Goal: Task Accomplishment & Management: Use online tool/utility

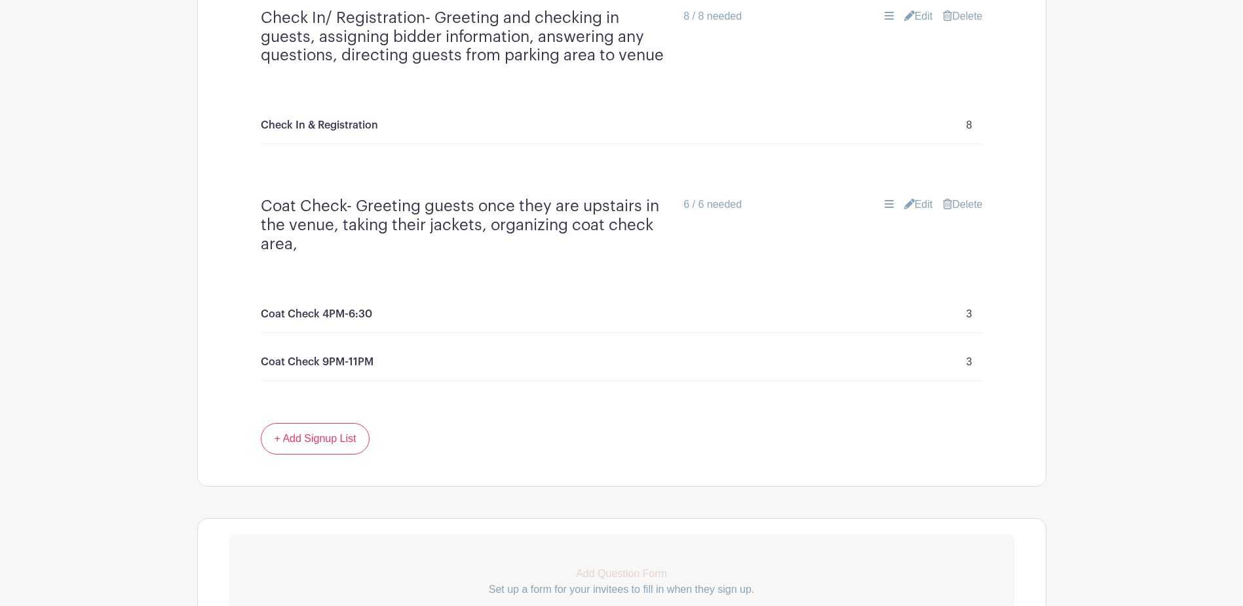
scroll to position [1286, 0]
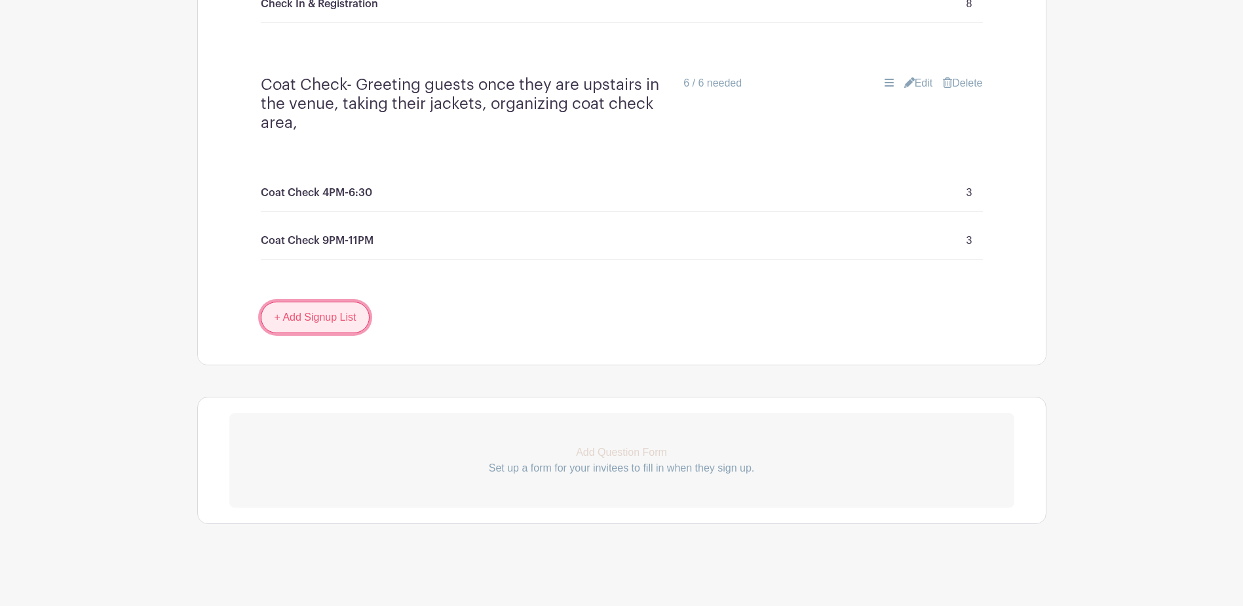
click at [334, 324] on link "+ Add Signup List" at bounding box center [315, 316] width 109 height 31
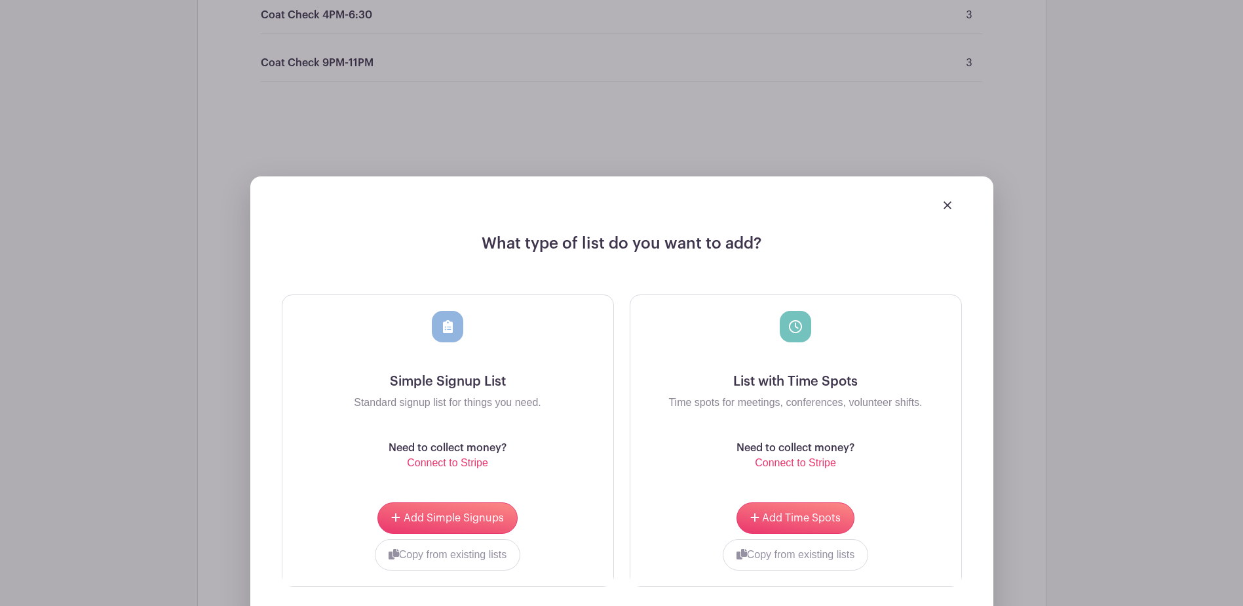
scroll to position [1482, 0]
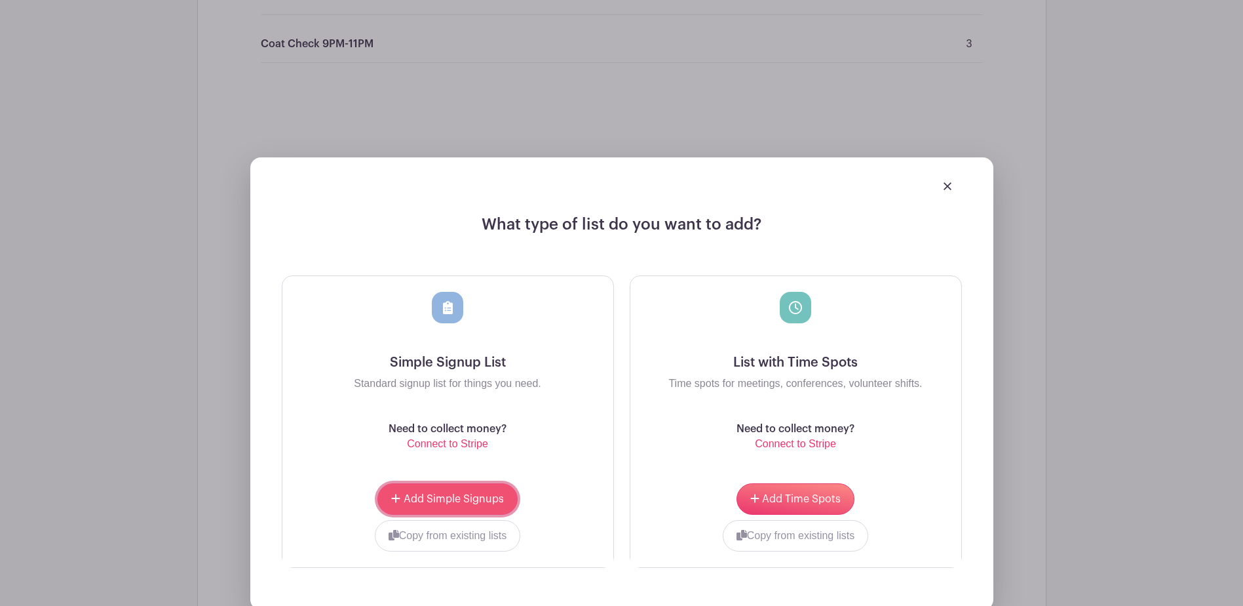
click at [455, 494] on span "Add Simple Signups" at bounding box center [454, 499] width 100 height 10
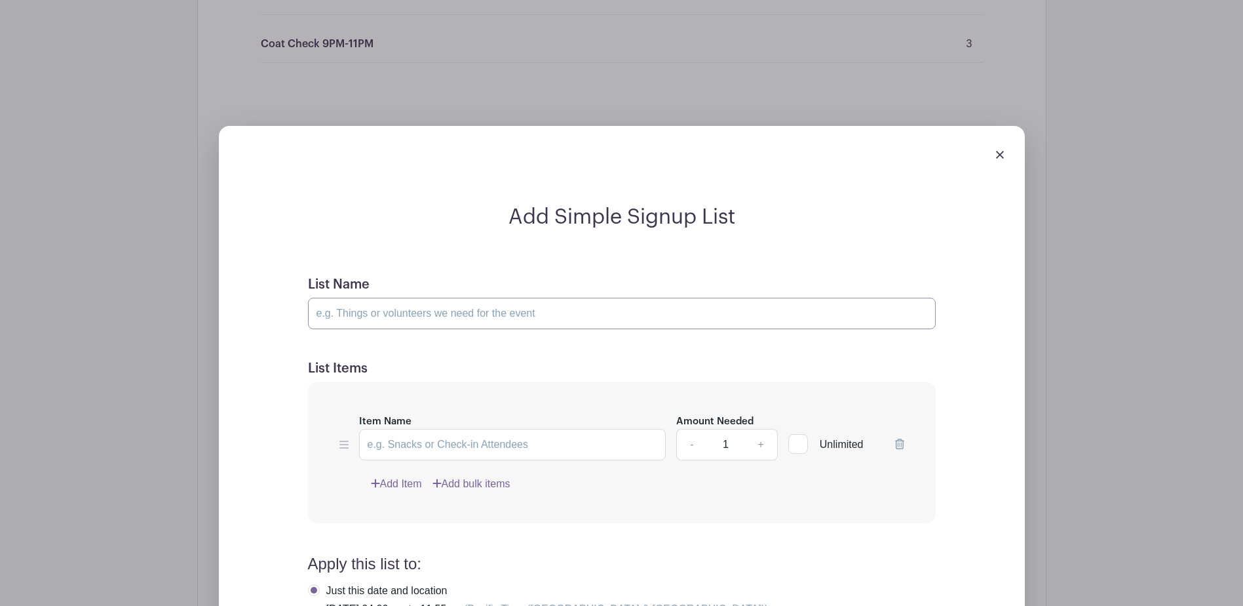
click at [384, 317] on input "List Name" at bounding box center [622, 313] width 628 height 31
click at [399, 313] on input "List Name" at bounding box center [622, 313] width 628 height 31
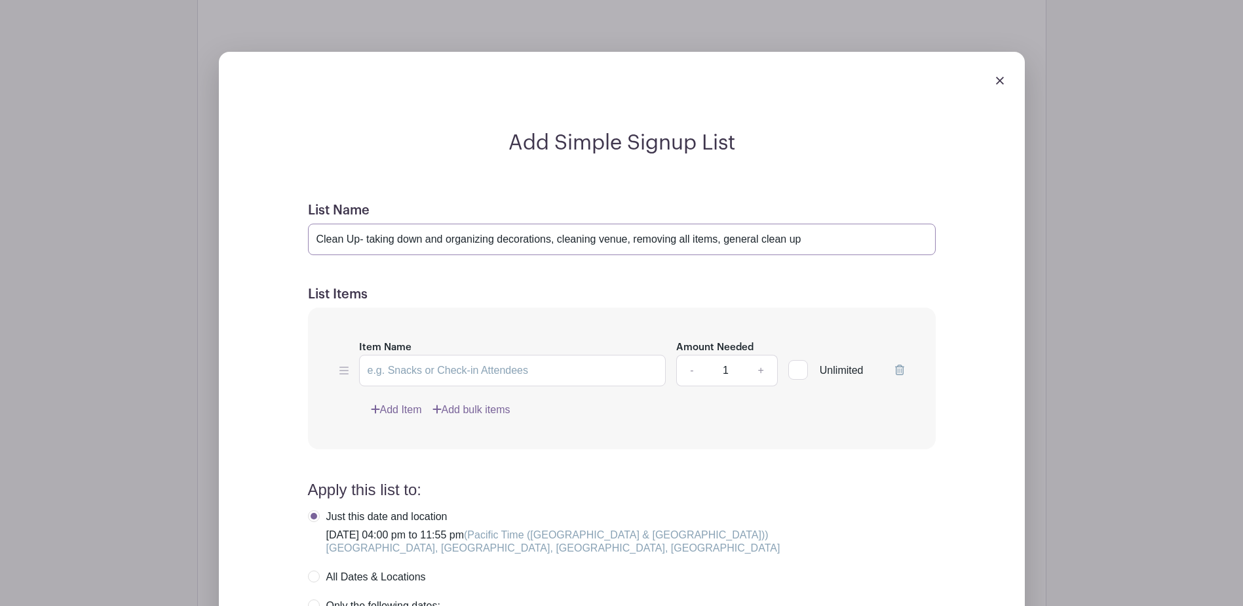
scroll to position [1718, 0]
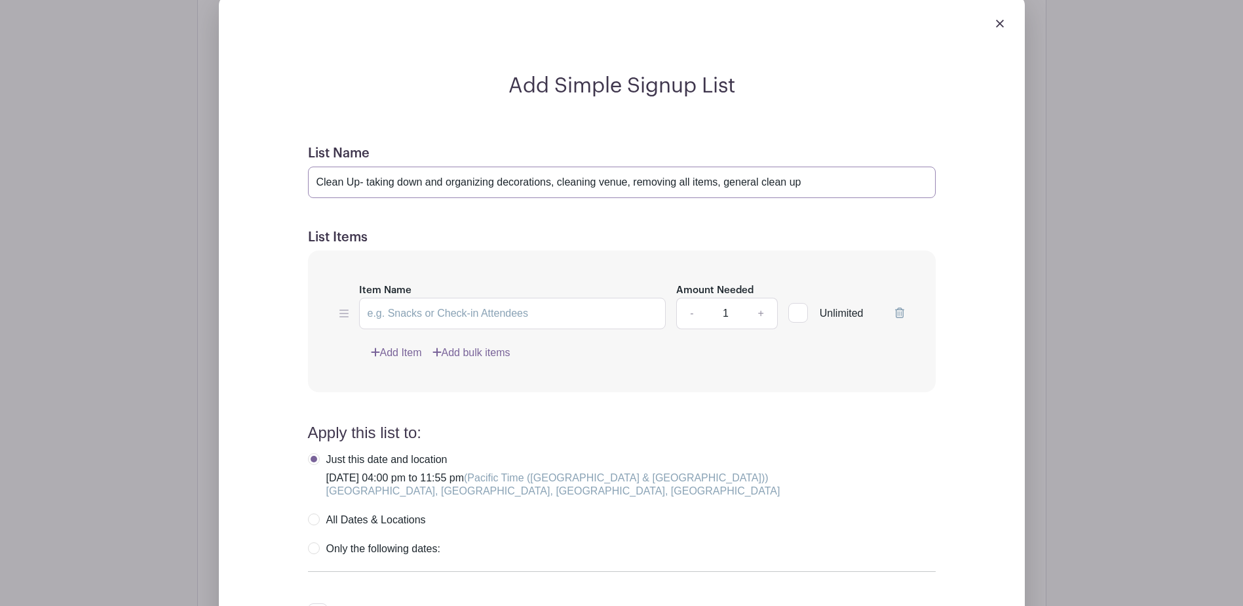
type input "Clean Up- taking down and organizing decorations, cleaning venue, removing all …"
click at [398, 319] on input "Item Name" at bounding box center [512, 313] width 307 height 31
type input "Clean Up"
click at [765, 313] on link "+" at bounding box center [761, 313] width 33 height 31
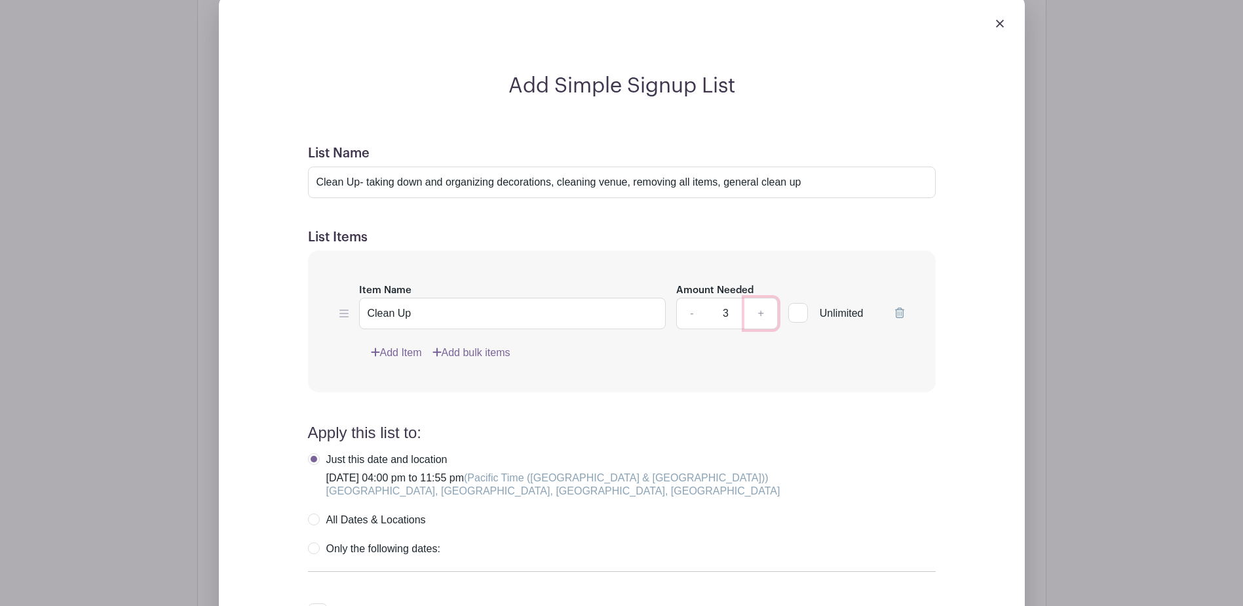
click at [765, 313] on link "+" at bounding box center [761, 313] width 33 height 31
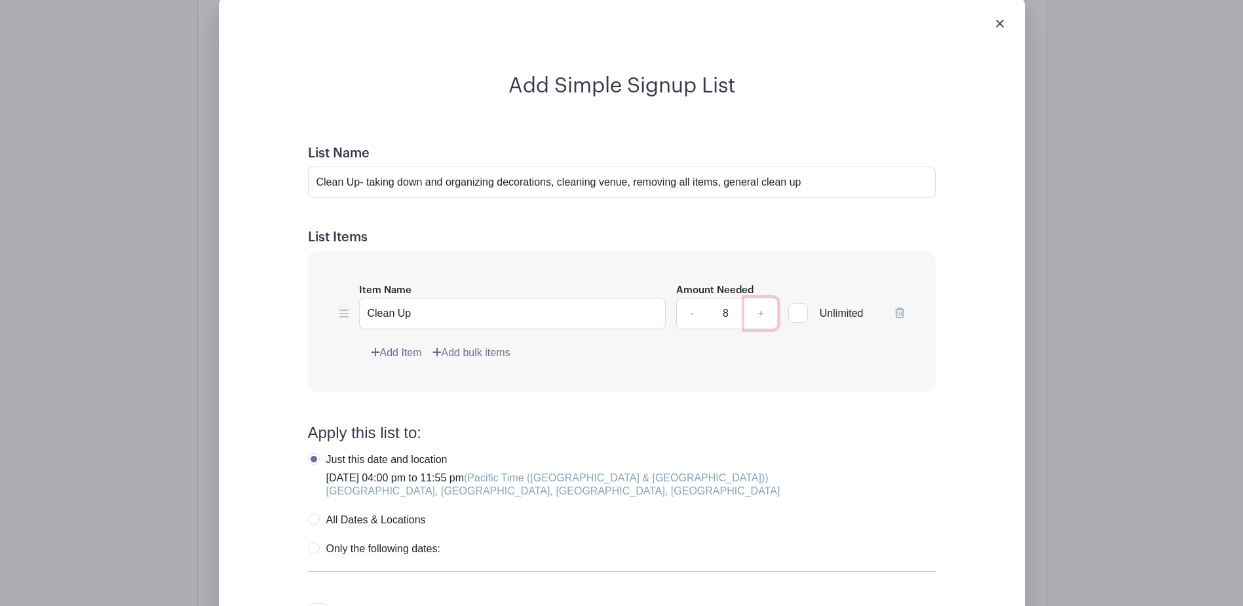
click at [765, 313] on link "+" at bounding box center [761, 313] width 33 height 31
type input "10"
click at [829, 185] on input "Clean Up- taking down and organizing decorations, cleaning venue, removing all …" at bounding box center [622, 181] width 628 height 31
click at [418, 317] on input "Clean Up" at bounding box center [512, 313] width 307 height 31
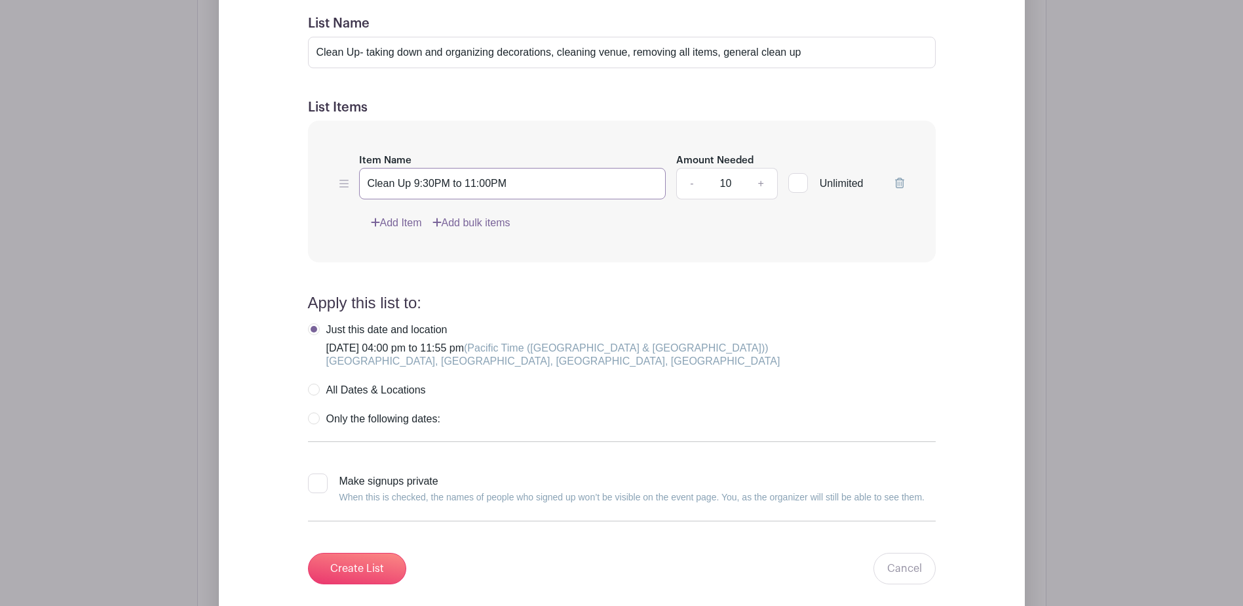
scroll to position [1850, 0]
type input "Clean Up 9:30PM to 11:00PM"
click at [310, 418] on label "Only the following dates:" at bounding box center [374, 417] width 132 height 13
radio input "true"
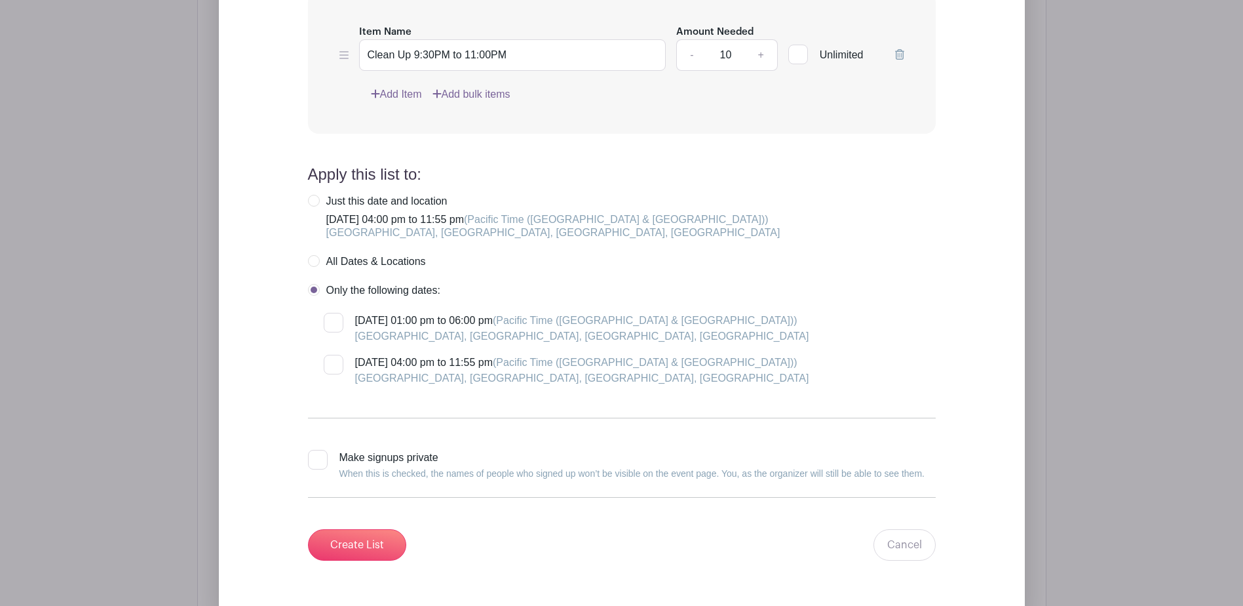
scroll to position [1981, 0]
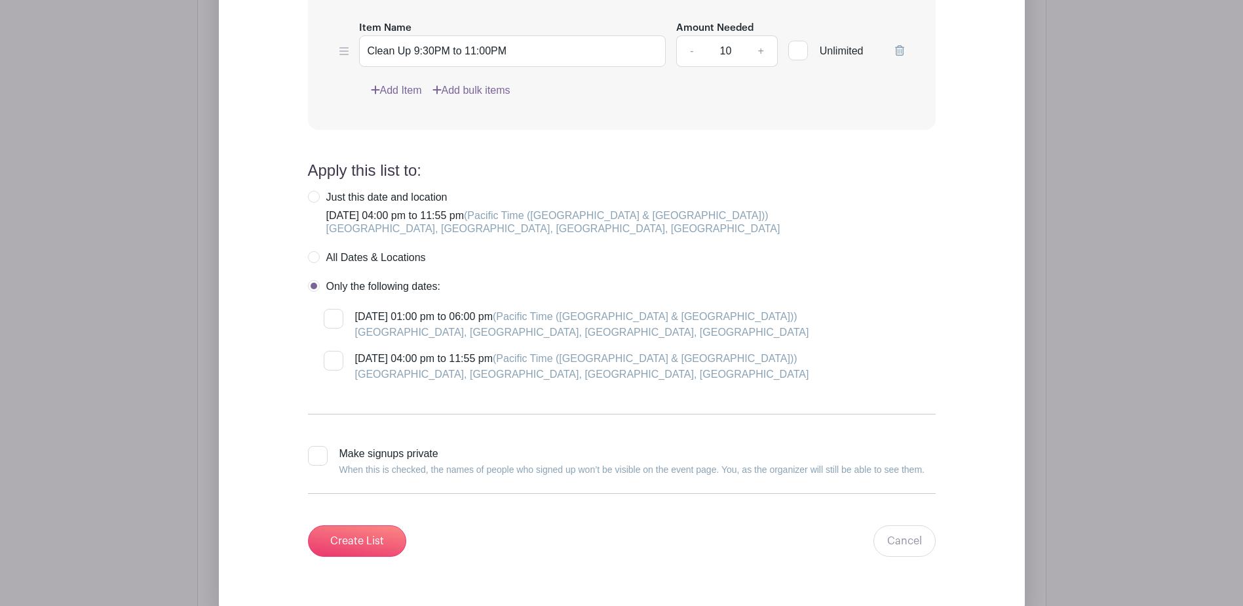
click at [338, 364] on div at bounding box center [334, 361] width 20 height 20
click at [332, 359] on input "[DATE] 04:00 pm to 11:55 pm (Pacific Time ([GEOGRAPHIC_DATA] & [GEOGRAPHIC_DATA…" at bounding box center [328, 355] width 9 height 9
checkbox input "true"
click at [366, 549] on input "Create List" at bounding box center [357, 540] width 98 height 31
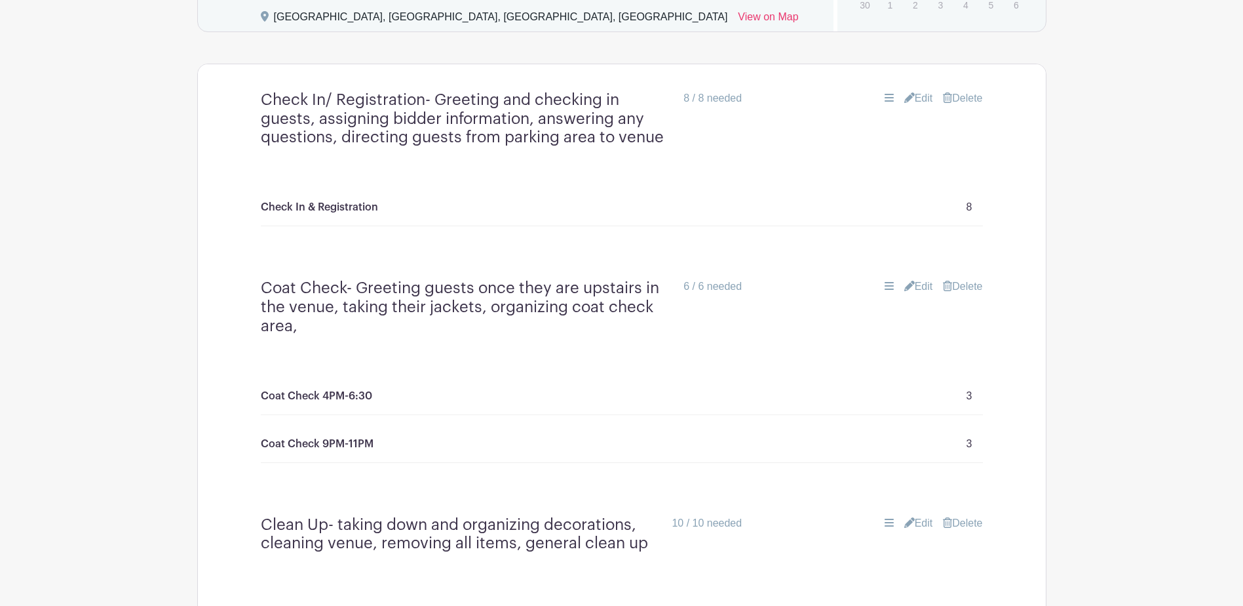
scroll to position [1324, 0]
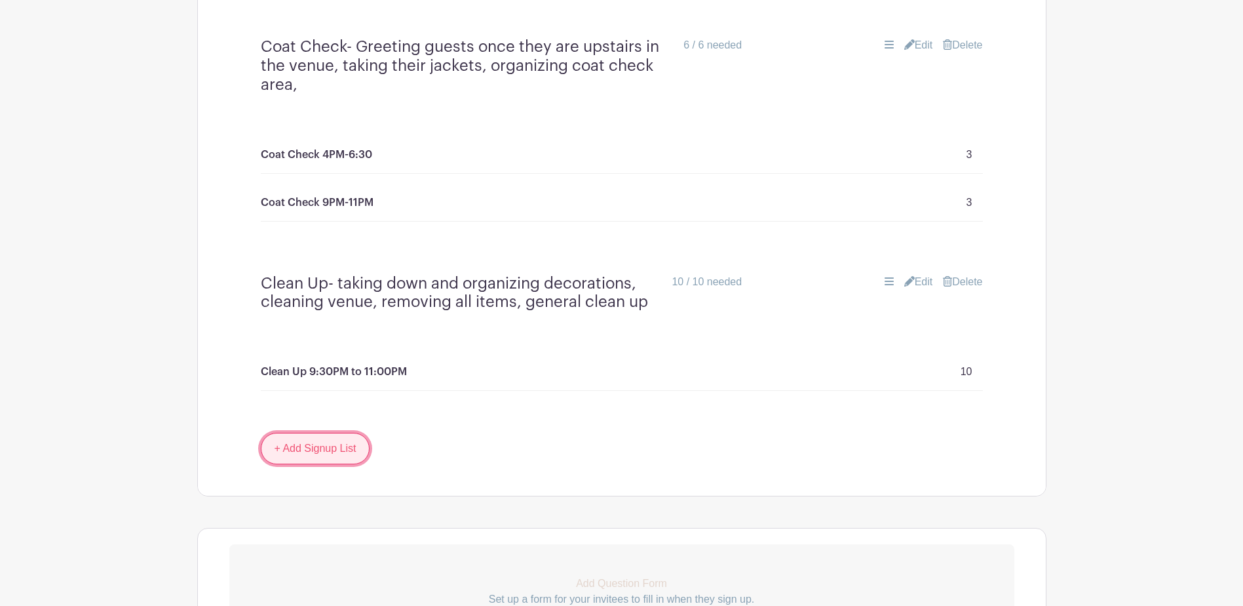
click at [330, 436] on link "+ Add Signup List" at bounding box center [315, 448] width 109 height 31
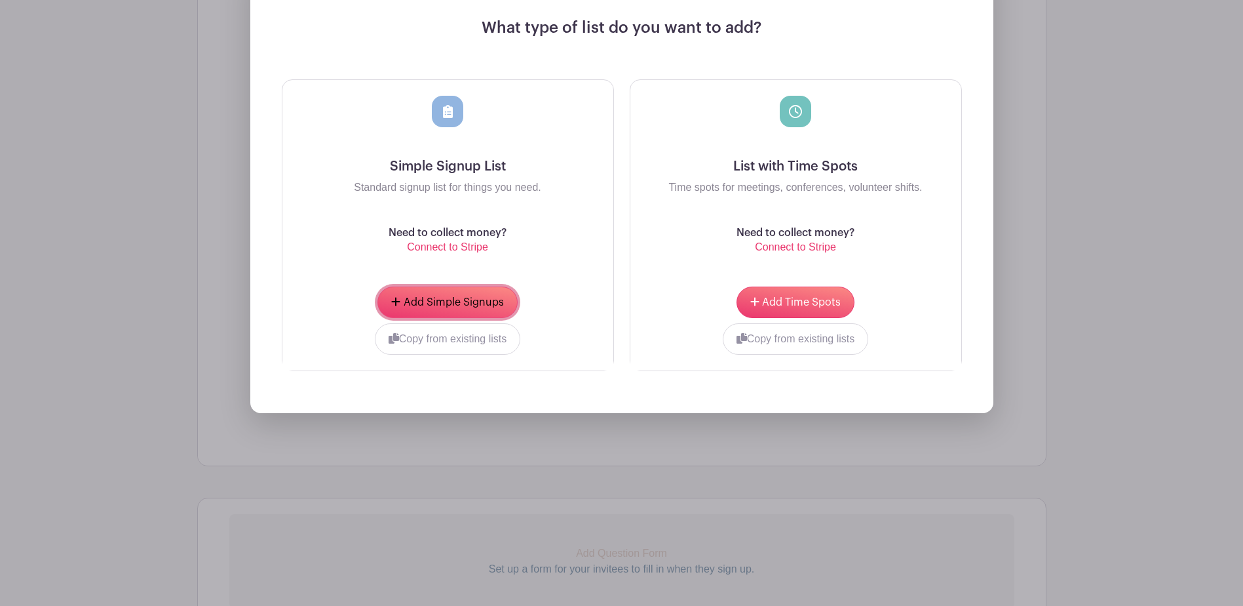
click at [435, 301] on span "Add Simple Signups" at bounding box center [454, 302] width 100 height 10
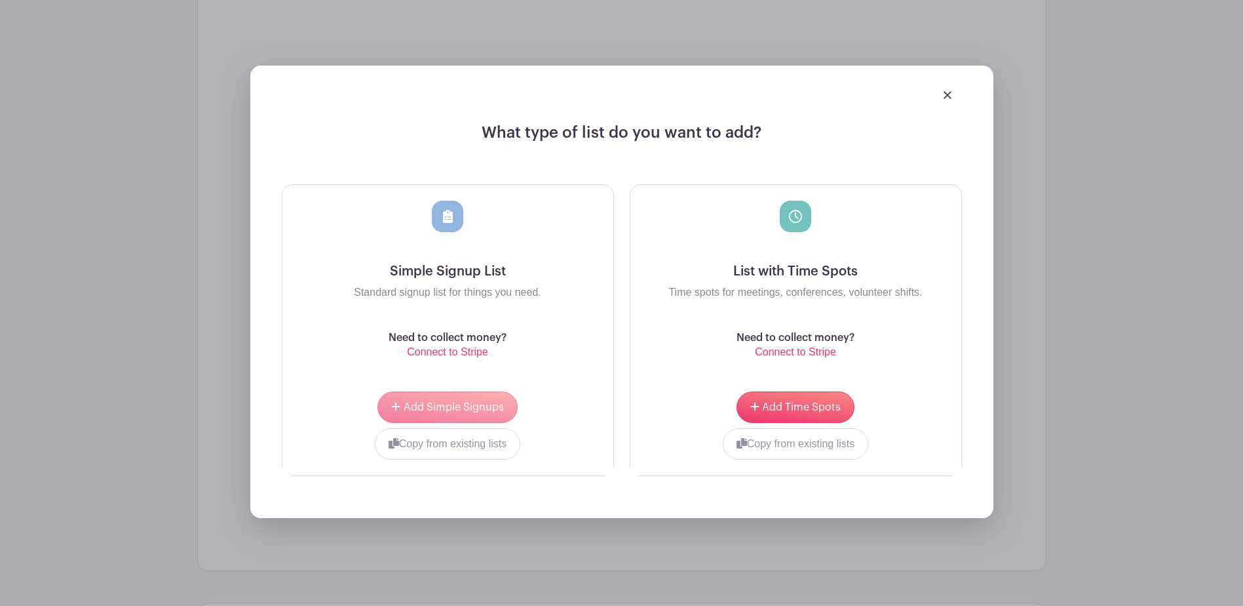
scroll to position [1953, 0]
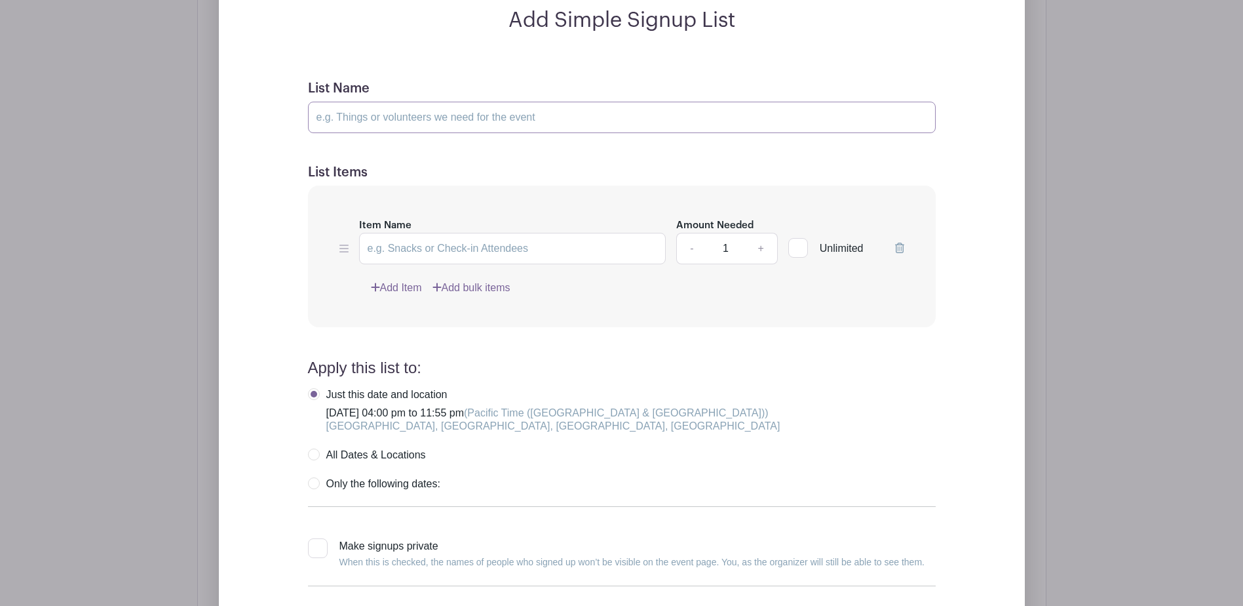
click at [418, 120] on input "List Name" at bounding box center [622, 117] width 628 height 31
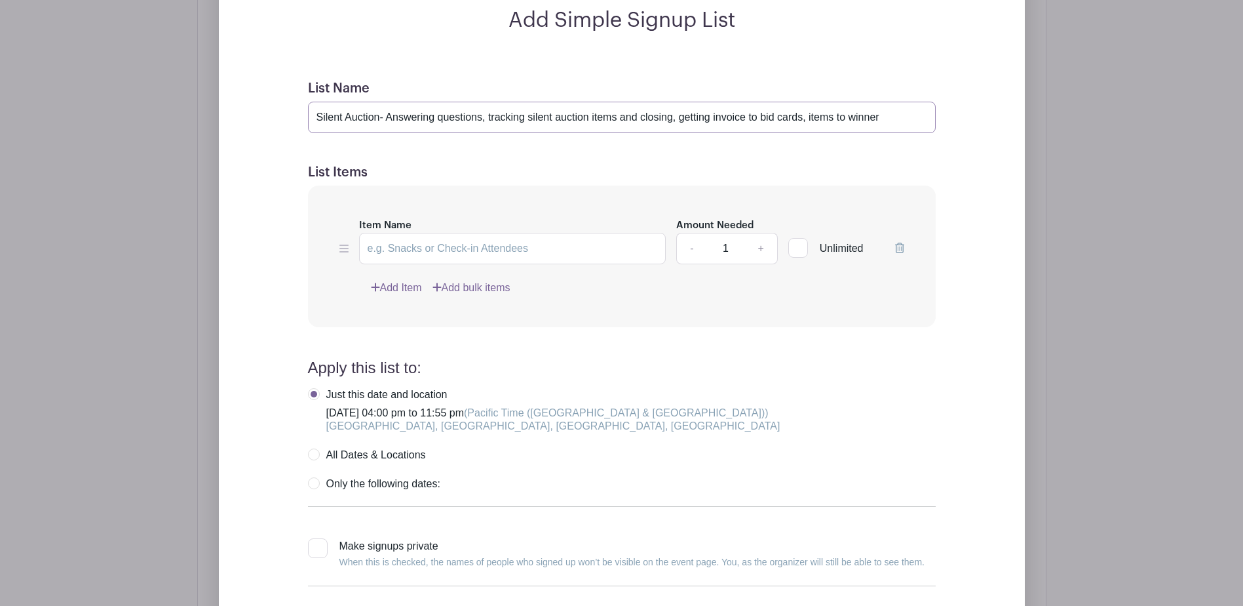
type input "Silent Auction- Answering questions, tracking silent auction items and closing,…"
click at [442, 251] on input "Item Name" at bounding box center [512, 248] width 307 height 31
type input "Silent Auction 5-8"
click at [757, 242] on link "+" at bounding box center [761, 248] width 33 height 31
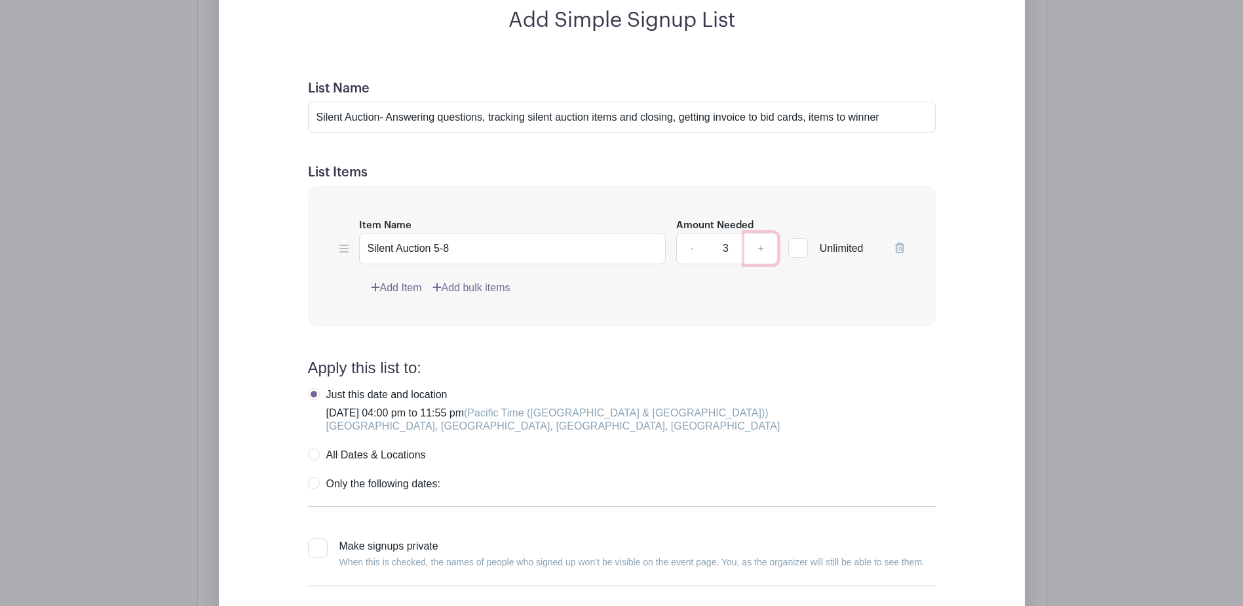
click at [757, 242] on link "+" at bounding box center [761, 248] width 33 height 31
type input "6"
click at [432, 292] on div "Add Item Add bulk items" at bounding box center [637, 288] width 533 height 16
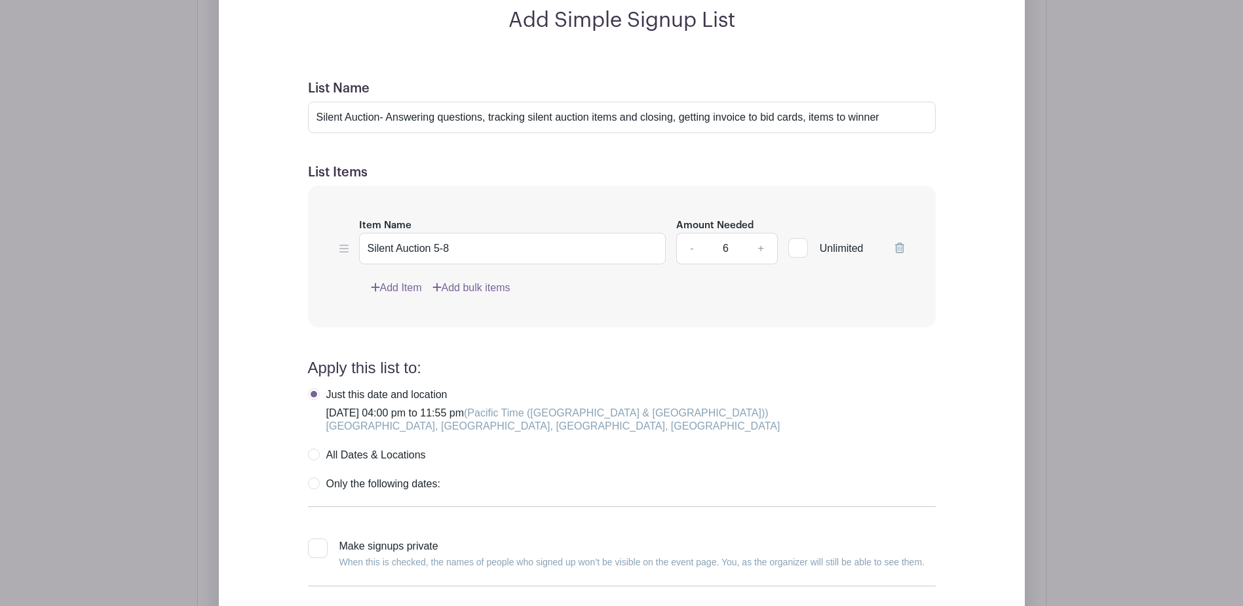
click at [406, 289] on link "Add Item" at bounding box center [396, 288] width 51 height 16
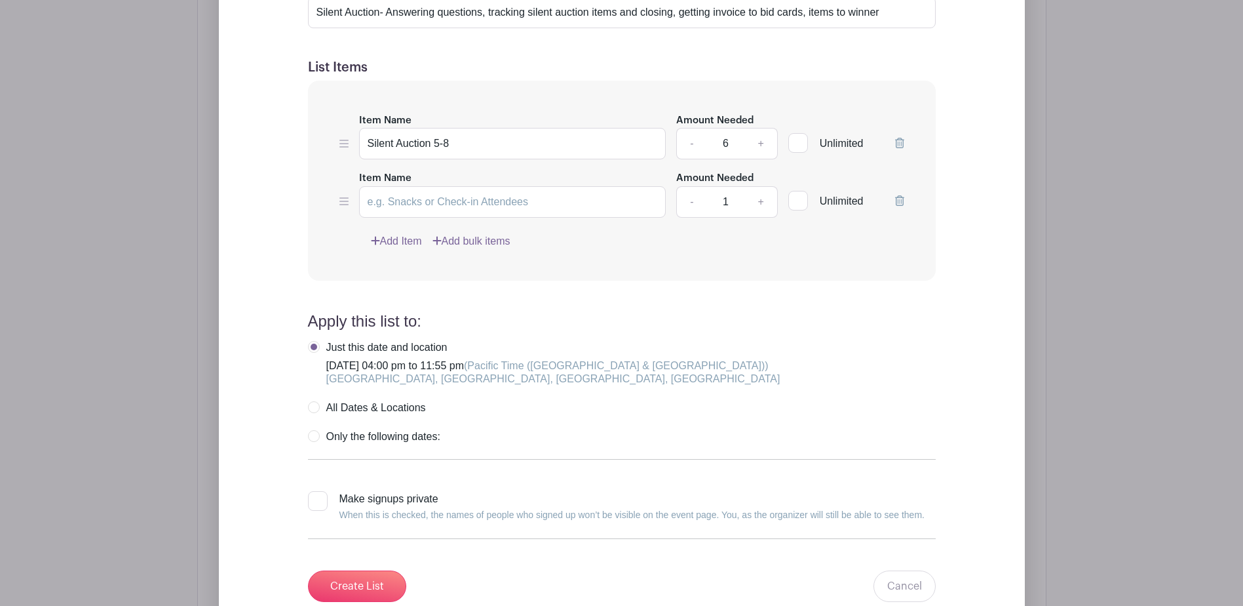
scroll to position [1848, 0]
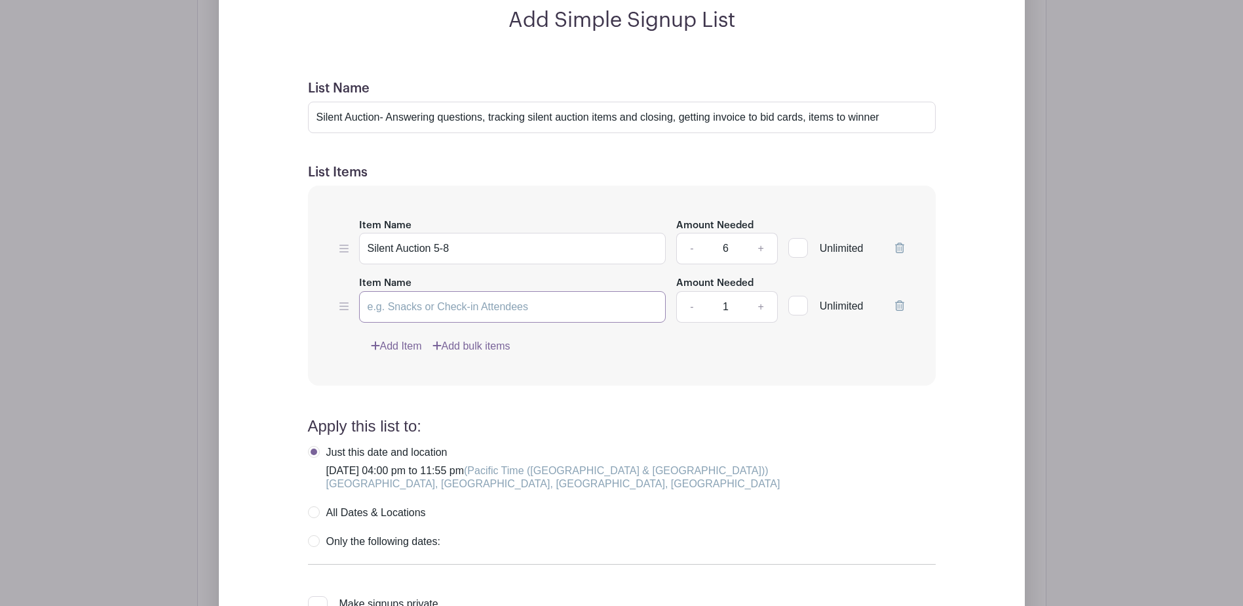
click at [395, 302] on input "Item Name" at bounding box center [512, 306] width 307 height 31
type input "Silent Auction 6-11"
click at [766, 306] on link "+" at bounding box center [761, 306] width 33 height 31
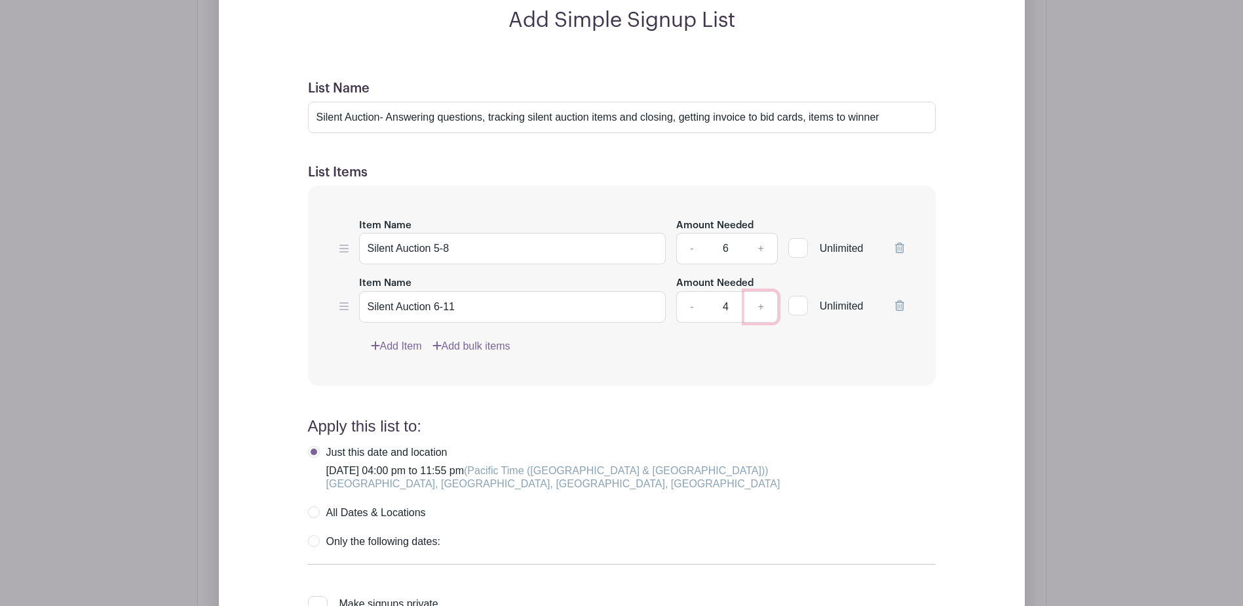
click at [766, 306] on link "+" at bounding box center [761, 306] width 33 height 31
type input "6"
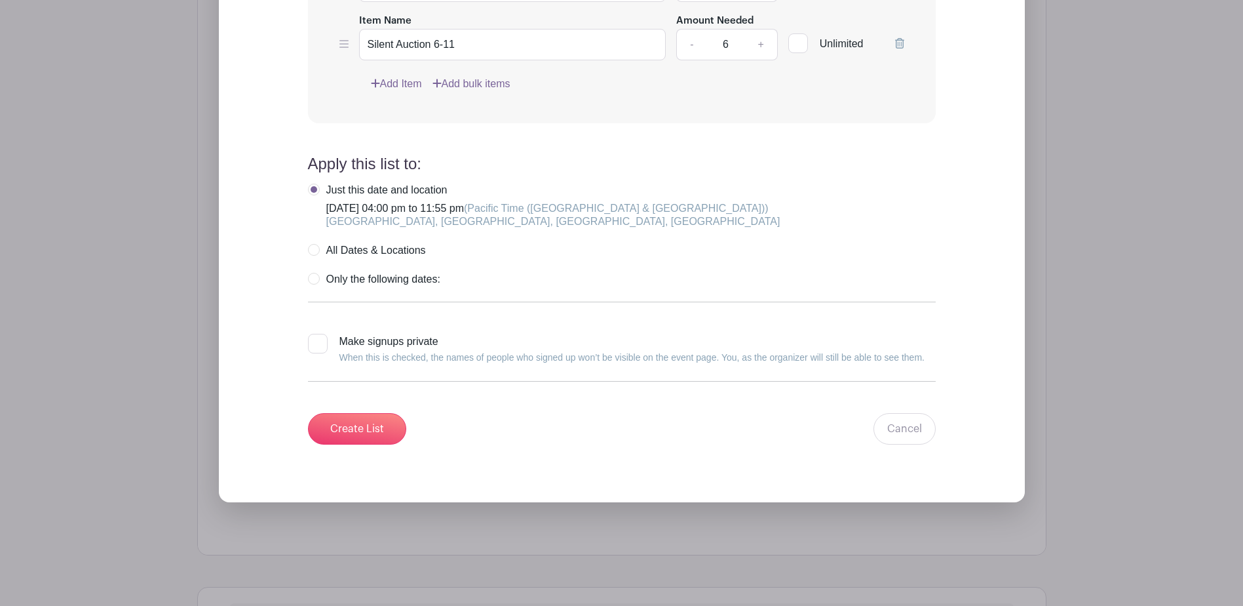
click at [312, 283] on label "Only the following dates:" at bounding box center [374, 279] width 132 height 13
radio input "true"
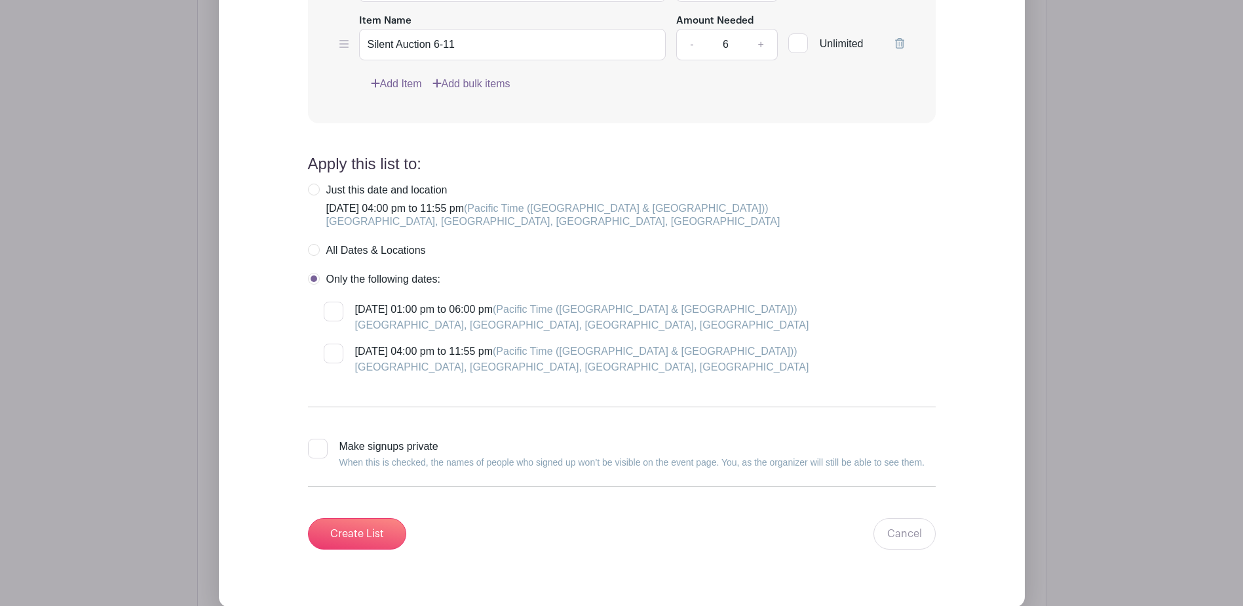
click at [333, 354] on div at bounding box center [334, 353] width 20 height 20
click at [332, 352] on input "[DATE] 04:00 pm to 11:55 pm (Pacific Time ([GEOGRAPHIC_DATA] & [GEOGRAPHIC_DATA…" at bounding box center [328, 347] width 9 height 9
checkbox input "true"
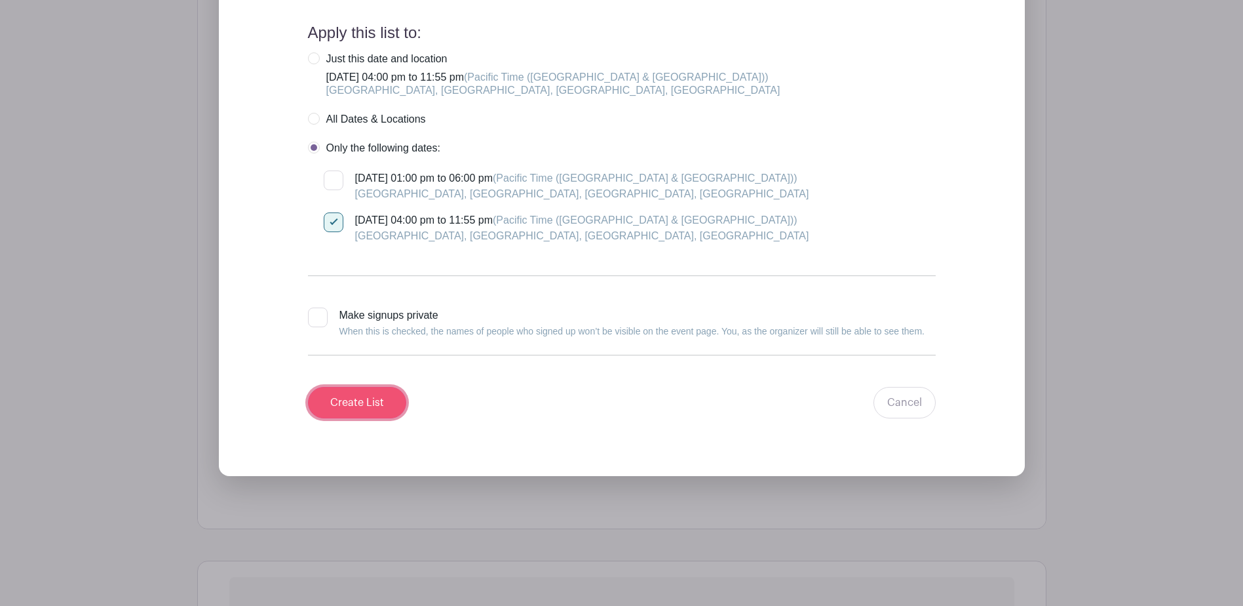
click at [362, 408] on input "Create List" at bounding box center [357, 402] width 98 height 31
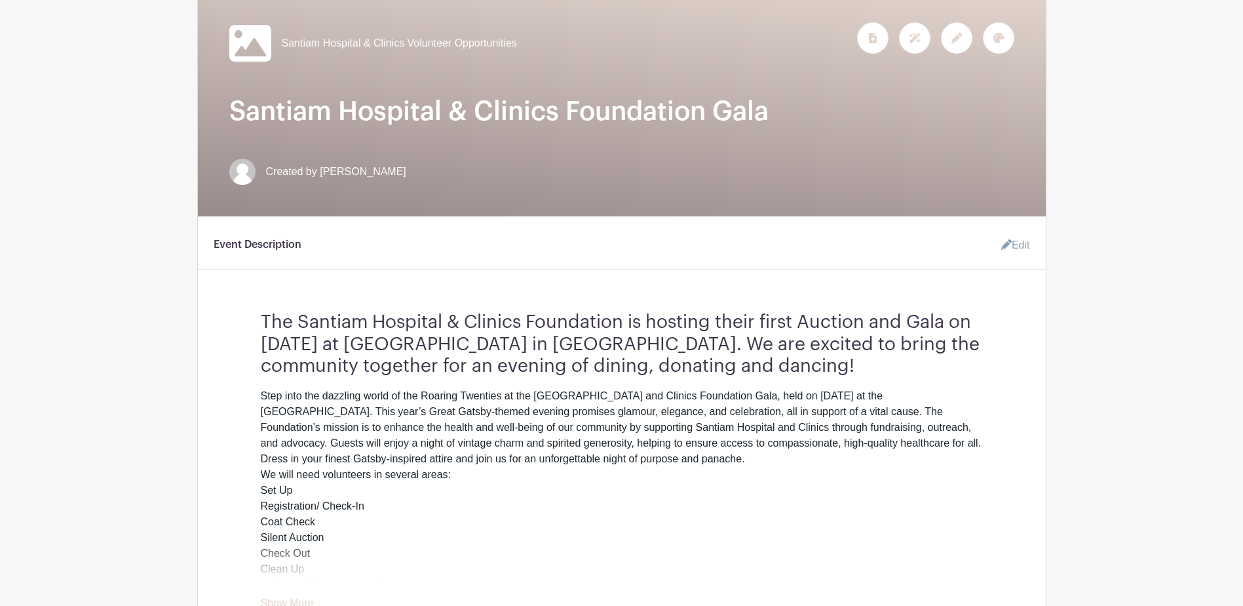
scroll to position [0, 0]
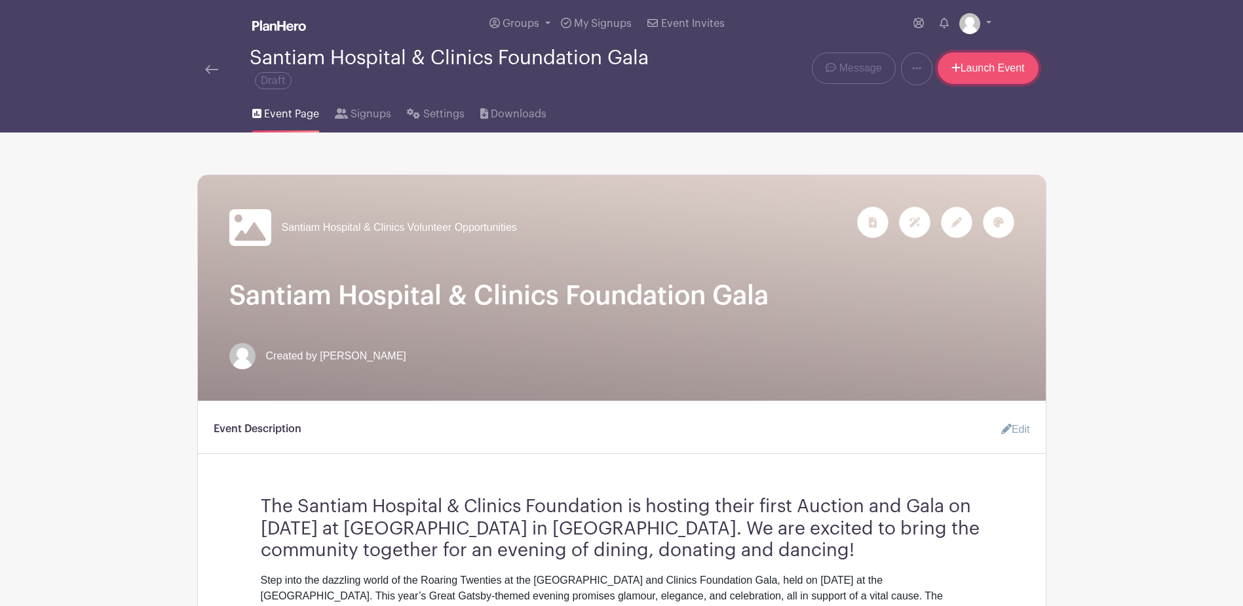
click at [992, 58] on link "Launch Event" at bounding box center [988, 67] width 101 height 31
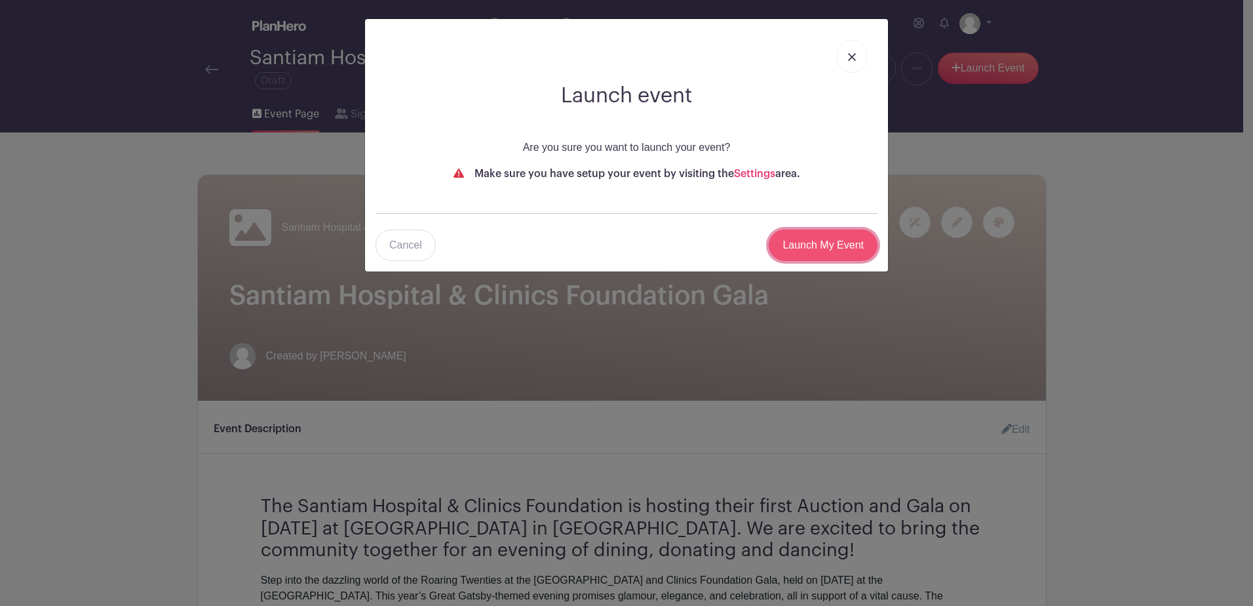
click at [852, 244] on input "Launch My Event" at bounding box center [823, 244] width 109 height 31
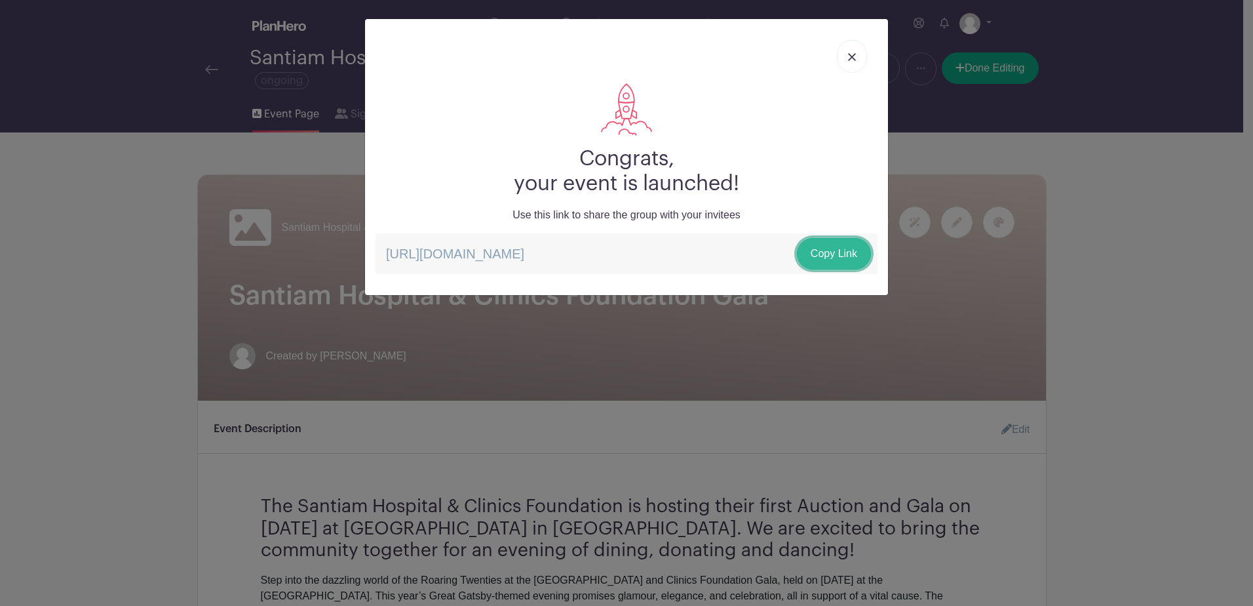
click at [817, 252] on link "Copy Link" at bounding box center [834, 253] width 74 height 31
click at [855, 60] on img at bounding box center [852, 57] width 8 height 8
